Goal: Information Seeking & Learning: Learn about a topic

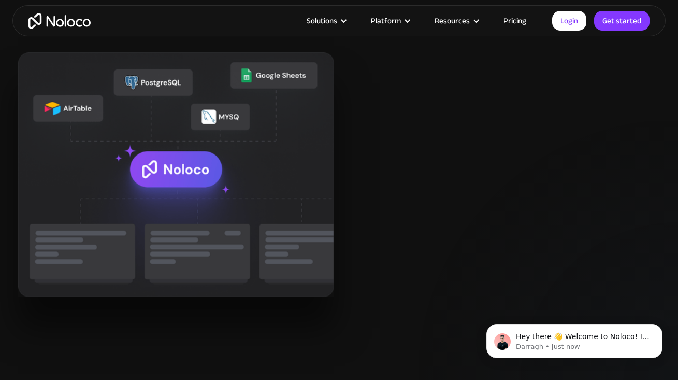
click at [523, 19] on link "Pricing" at bounding box center [515, 20] width 49 height 13
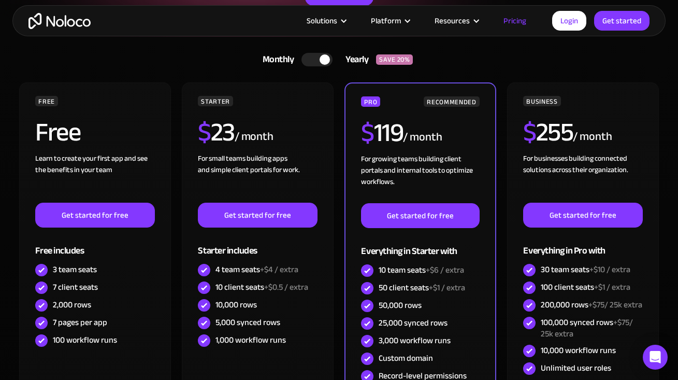
scroll to position [198, 0]
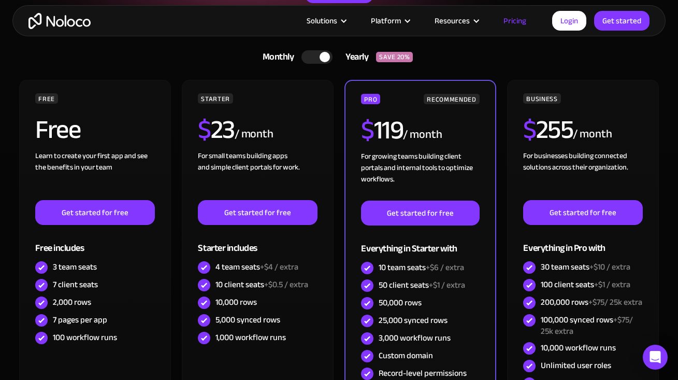
click at [310, 56] on div at bounding box center [317, 56] width 31 height 13
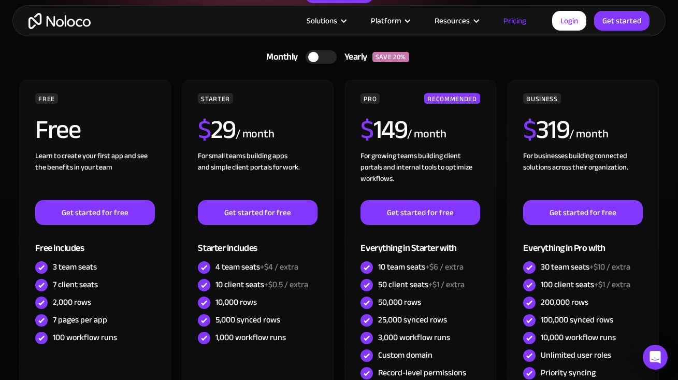
click at [335, 53] on div at bounding box center [321, 56] width 31 height 13
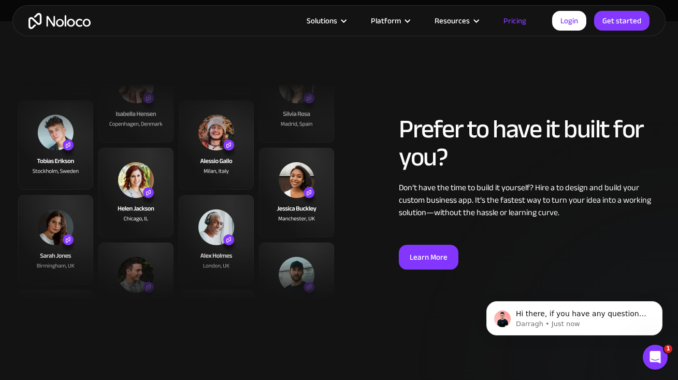
scroll to position [3714, 0]
